Goal: Information Seeking & Learning: Learn about a topic

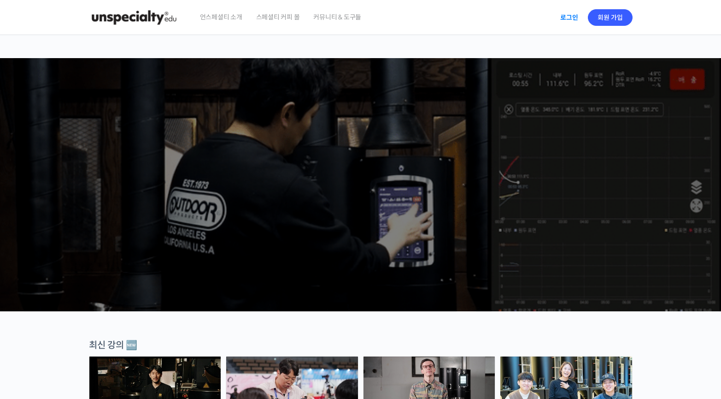
click at [566, 18] on link "로그인" at bounding box center [569, 17] width 29 height 21
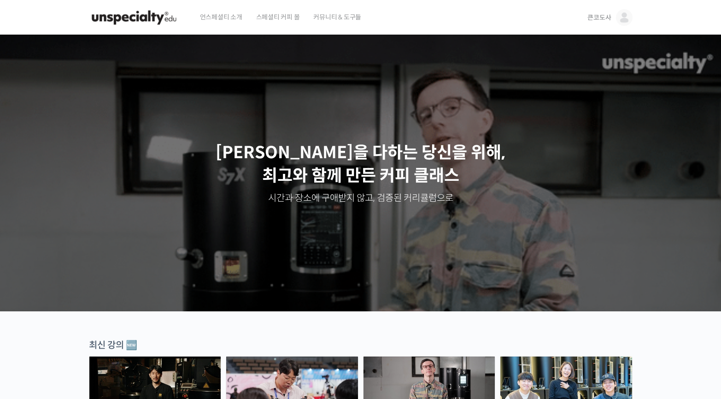
click at [617, 21] on img at bounding box center [624, 17] width 17 height 17
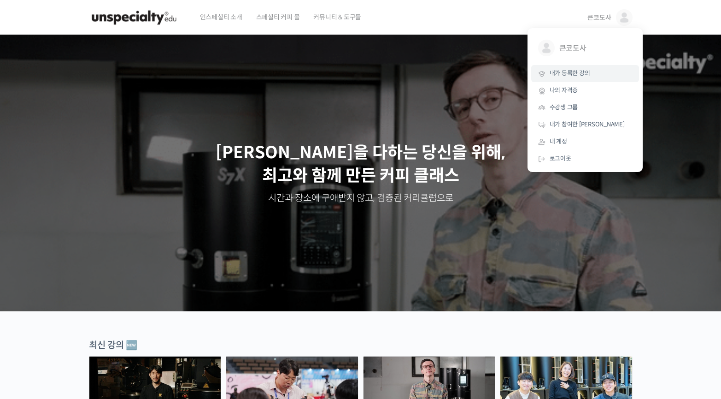
click at [574, 70] on span "내가 등록한 강의" at bounding box center [570, 73] width 41 height 8
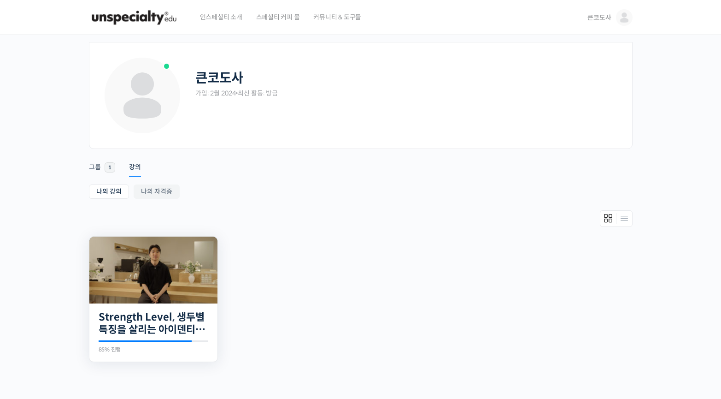
click at [171, 281] on img at bounding box center [153, 269] width 128 height 67
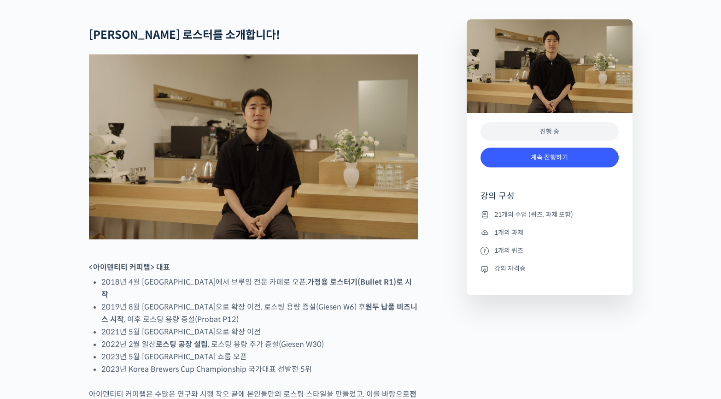
scroll to position [498, 0]
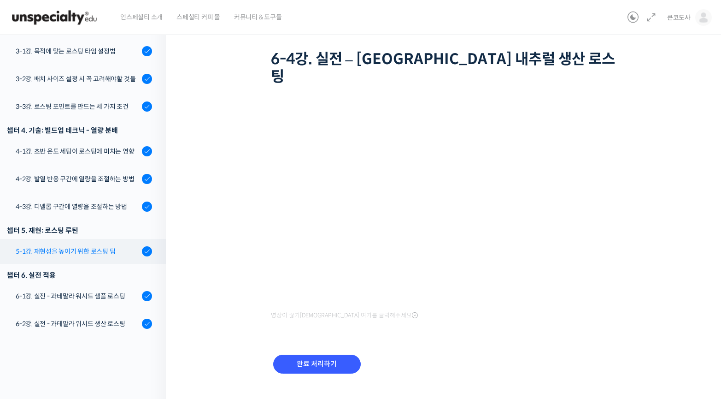
scroll to position [347, 0]
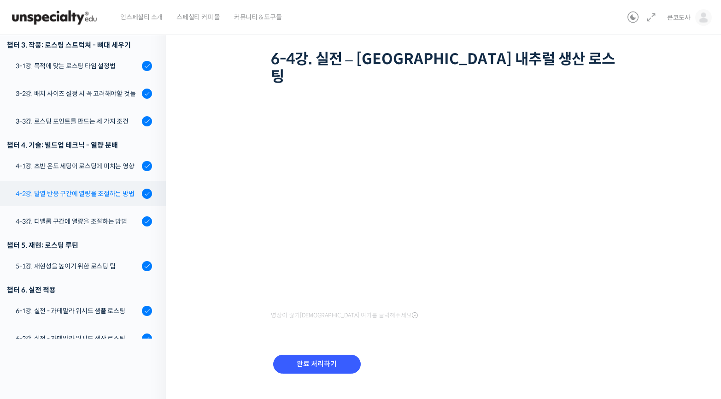
click at [97, 188] on div "4-2강. 발열 반응 구간에 열량을 조절하는 방법" at bounding box center [77, 193] width 123 height 10
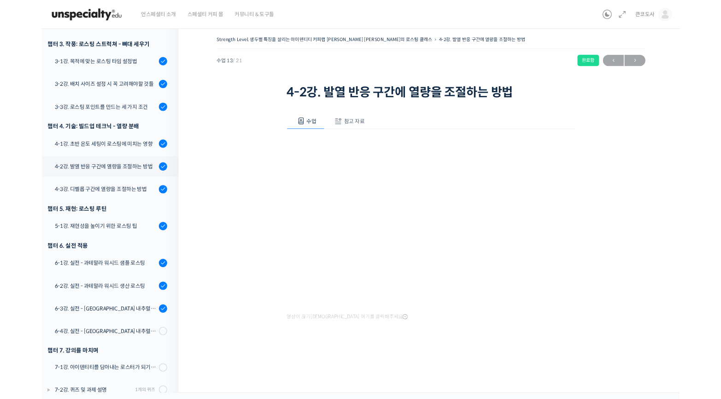
scroll to position [17, 0]
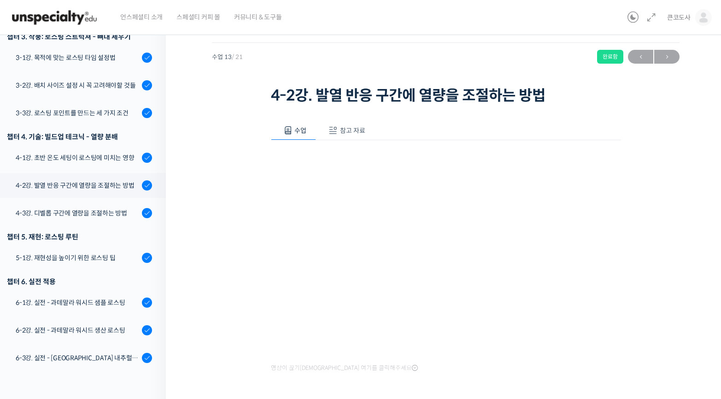
click at [348, 131] on span "참고 자료" at bounding box center [352, 130] width 25 height 8
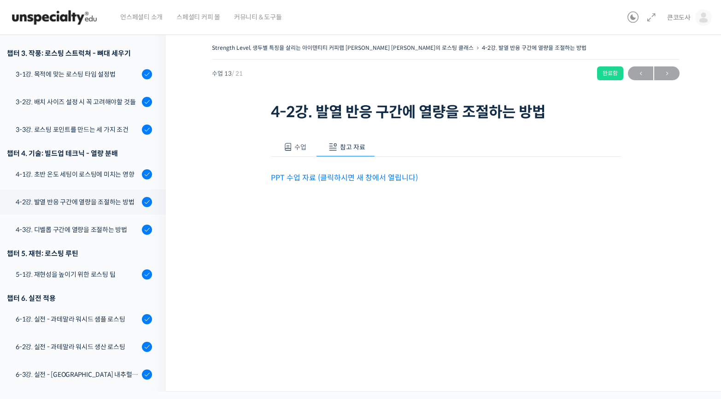
scroll to position [0, 0]
click at [318, 175] on link "PPT 수업 자료 (클릭하시면 새 창에서 열립니다)" at bounding box center [344, 178] width 147 height 10
click at [304, 145] on span "수업" at bounding box center [300, 147] width 12 height 8
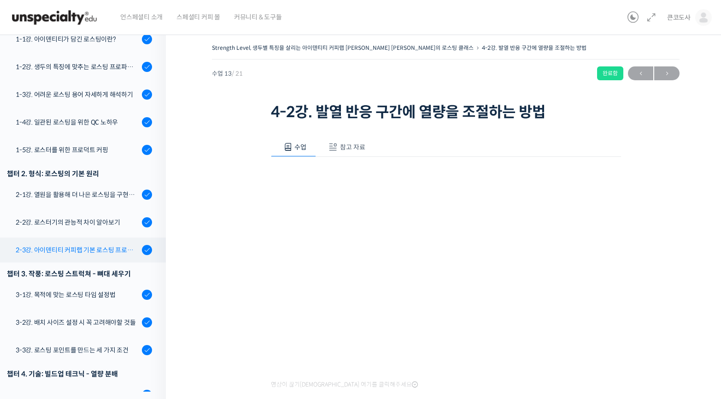
scroll to position [370, 0]
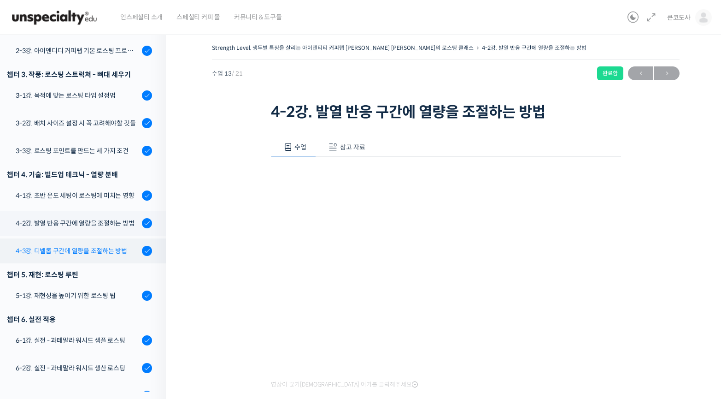
click at [102, 238] on link "4-3강. 디벨롭 구간에 열량을 조절하는 방법" at bounding box center [80, 250] width 171 height 25
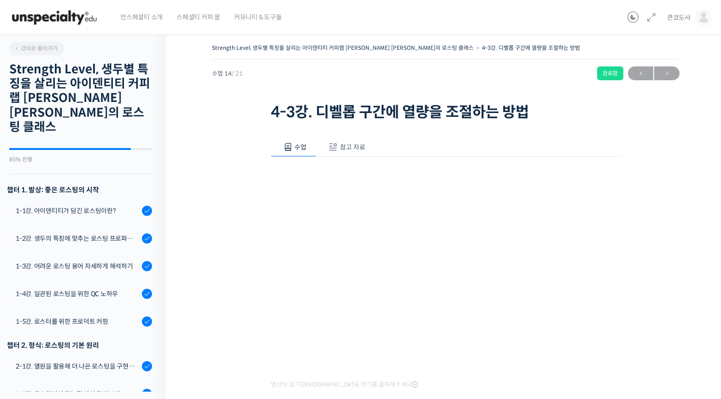
scroll to position [477, 0]
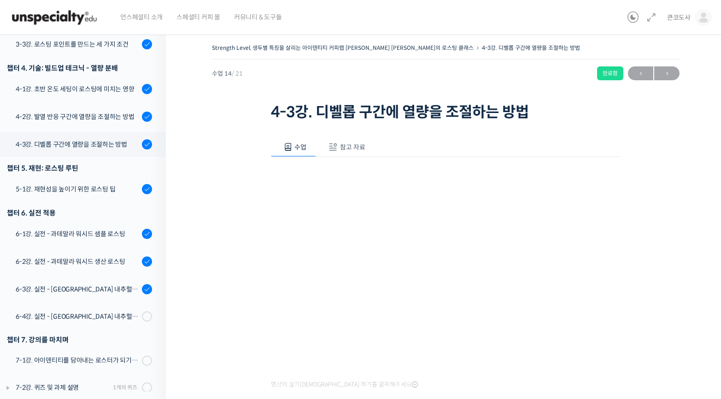
click at [345, 147] on span "참고 자료" at bounding box center [352, 147] width 25 height 8
click at [375, 179] on link "PPT 수업 자료 (클릭하시면 새 창에서 열립니다)" at bounding box center [344, 178] width 147 height 10
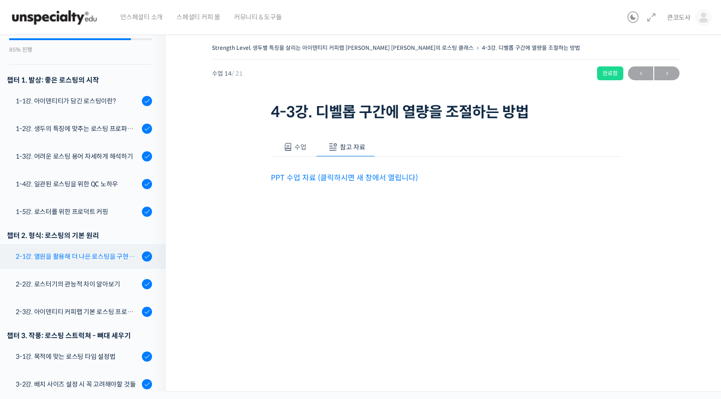
scroll to position [110, 0]
click at [96, 247] on link "2-1강. 열원을 활용해 더 나은 로스팅을 구현하는 방법" at bounding box center [80, 255] width 171 height 25
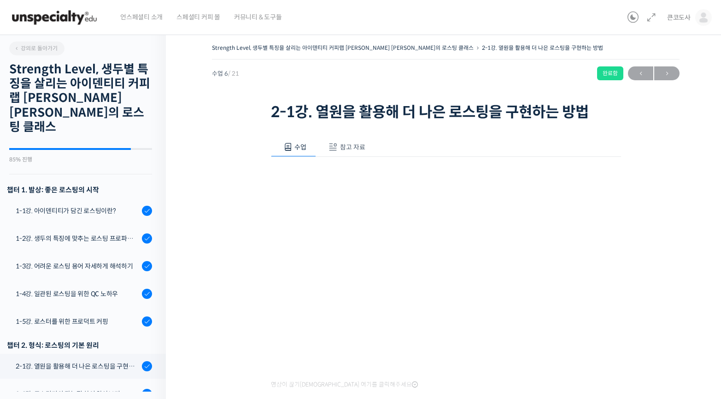
scroll to position [287, 0]
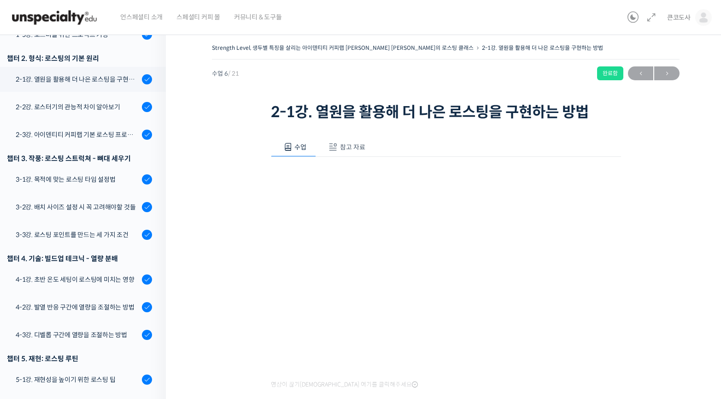
click at [342, 155] on button "참고 자료" at bounding box center [345, 146] width 59 height 19
click at [330, 180] on link "PPT 수업 자료 (클릭하시면 새 창에서 열립니다)" at bounding box center [344, 178] width 147 height 10
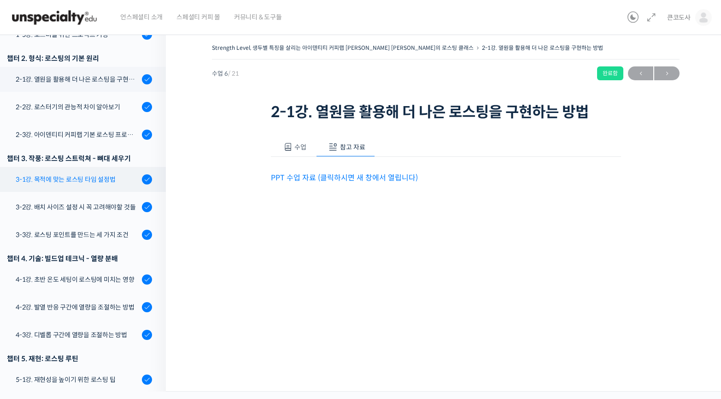
click at [103, 174] on link "3-1강. 목적에 맞는 로스팅 타임 설정법" at bounding box center [80, 179] width 171 height 25
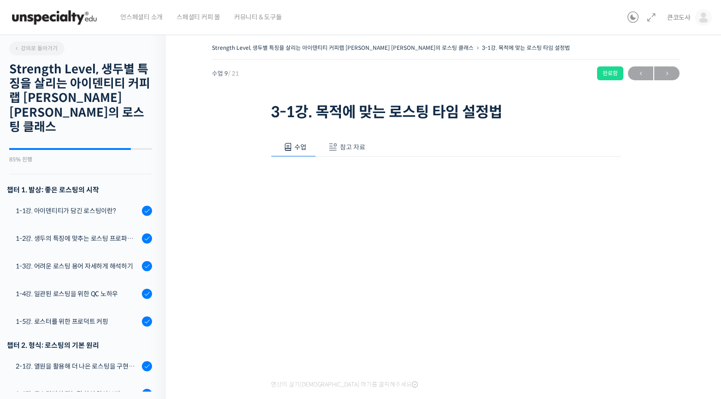
scroll to position [387, 0]
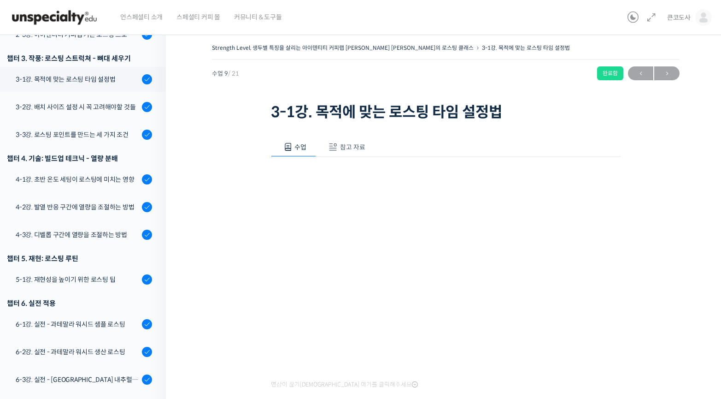
click at [350, 147] on span "참고 자료" at bounding box center [352, 147] width 25 height 8
click at [344, 178] on link "PPT 수업 자료 (클릭하시면 새 창에서 열립니다)" at bounding box center [344, 178] width 147 height 10
